Goal: Information Seeking & Learning: Learn about a topic

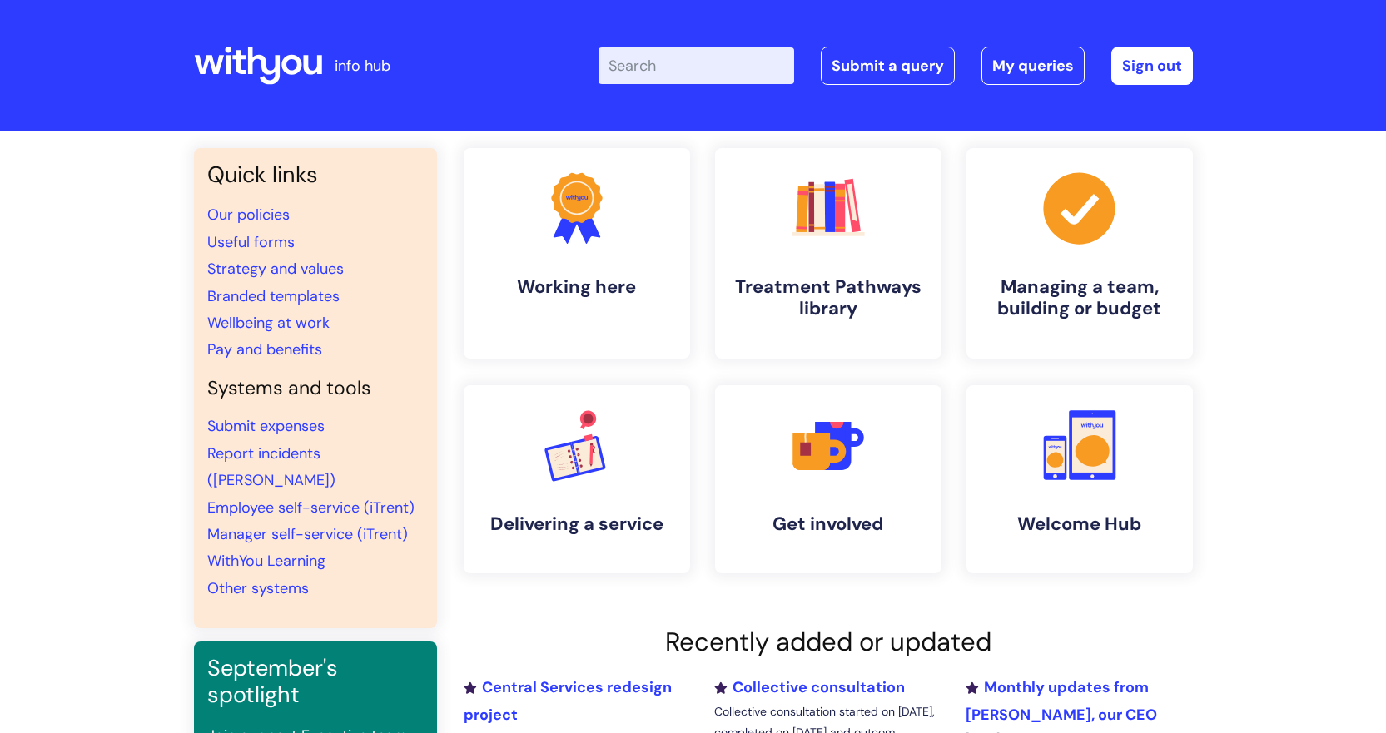
click at [648, 62] on input "Enter your search term here..." at bounding box center [697, 65] width 196 height 37
type input "speaking up at work"
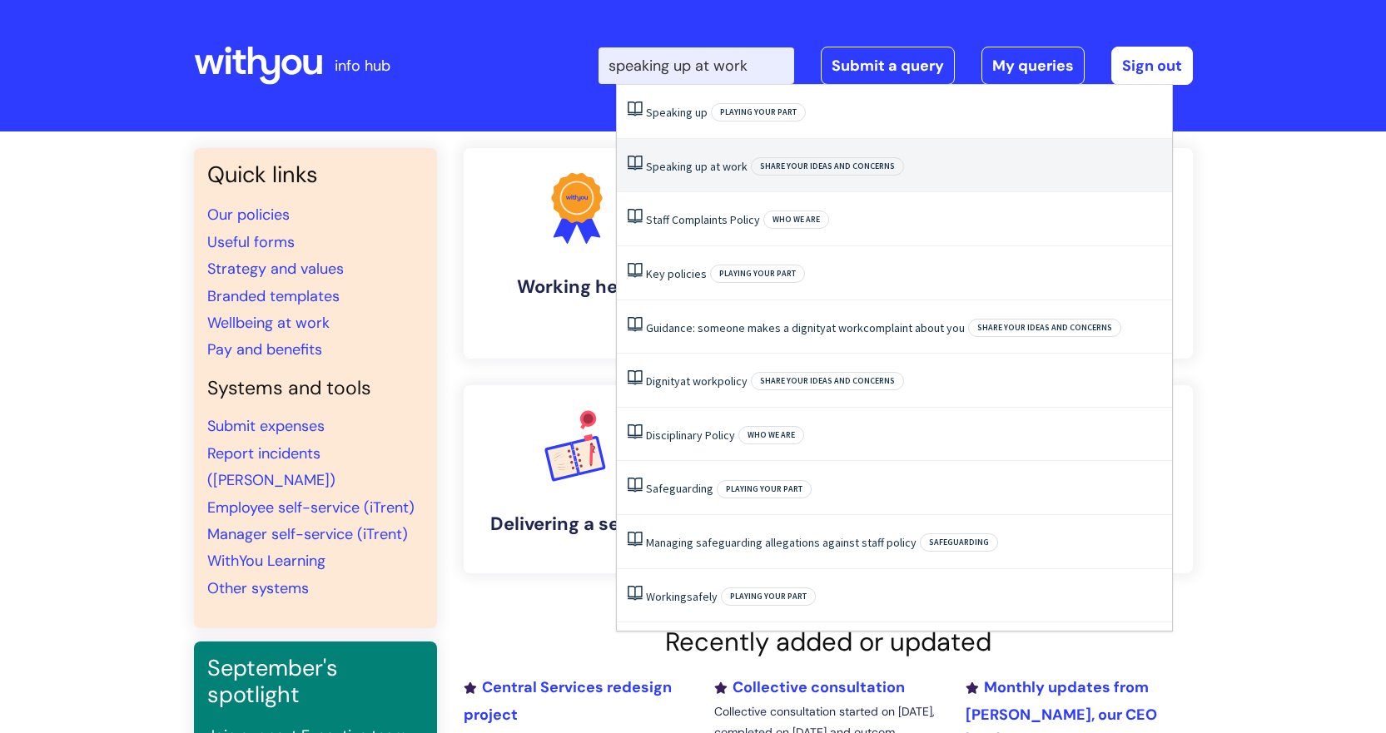
click at [682, 160] on span "Speaking" at bounding box center [669, 166] width 47 height 15
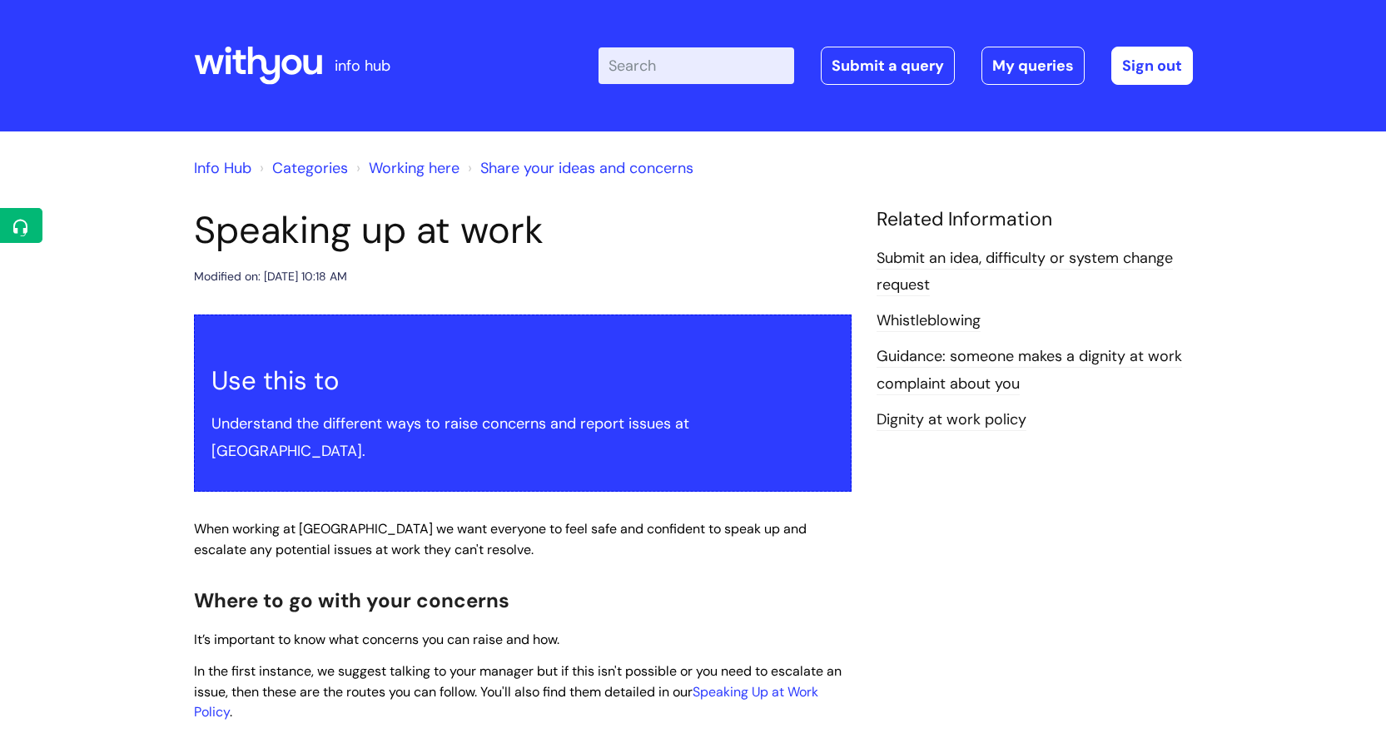
click at [652, 72] on input "Enter your search term here..." at bounding box center [697, 65] width 196 height 37
type input "interpreter"
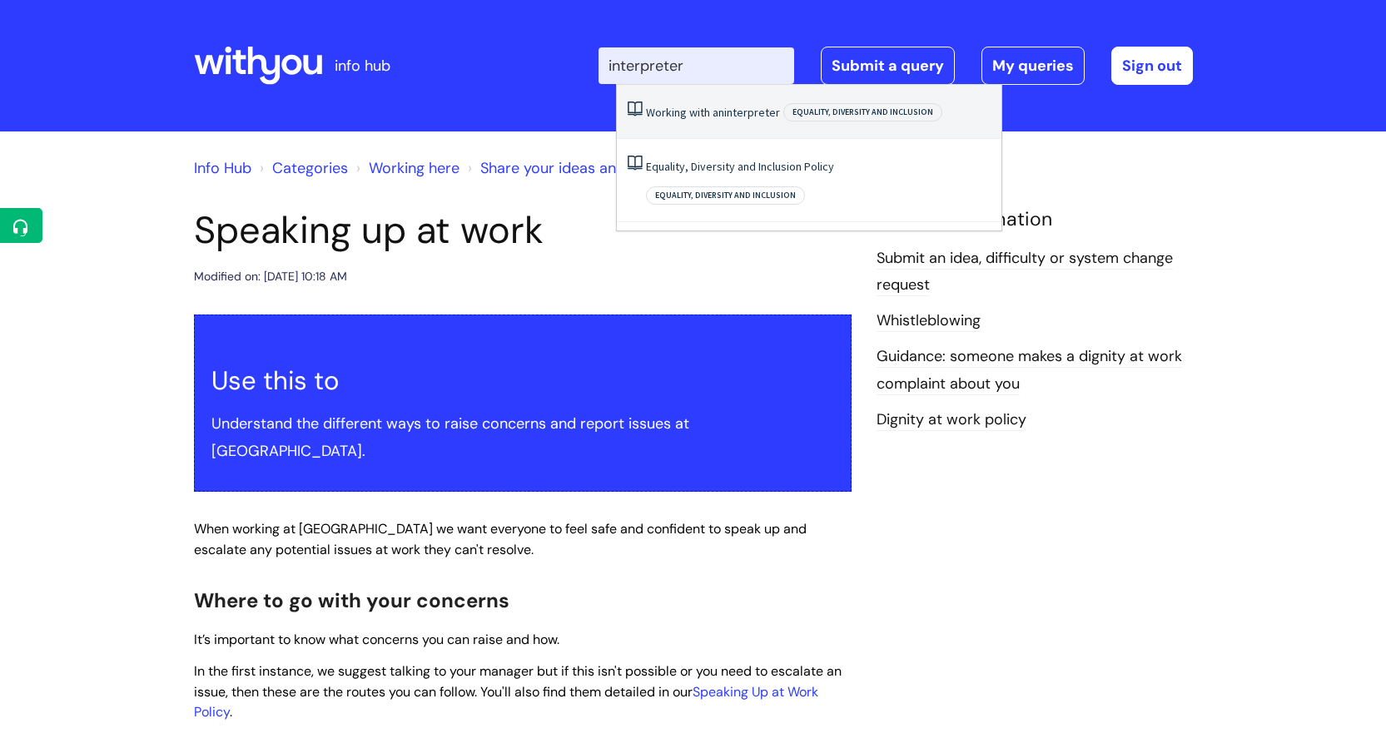
click at [706, 106] on link "Working with an interpreter" at bounding box center [713, 112] width 134 height 15
